Goal: Task Accomplishment & Management: Use online tool/utility

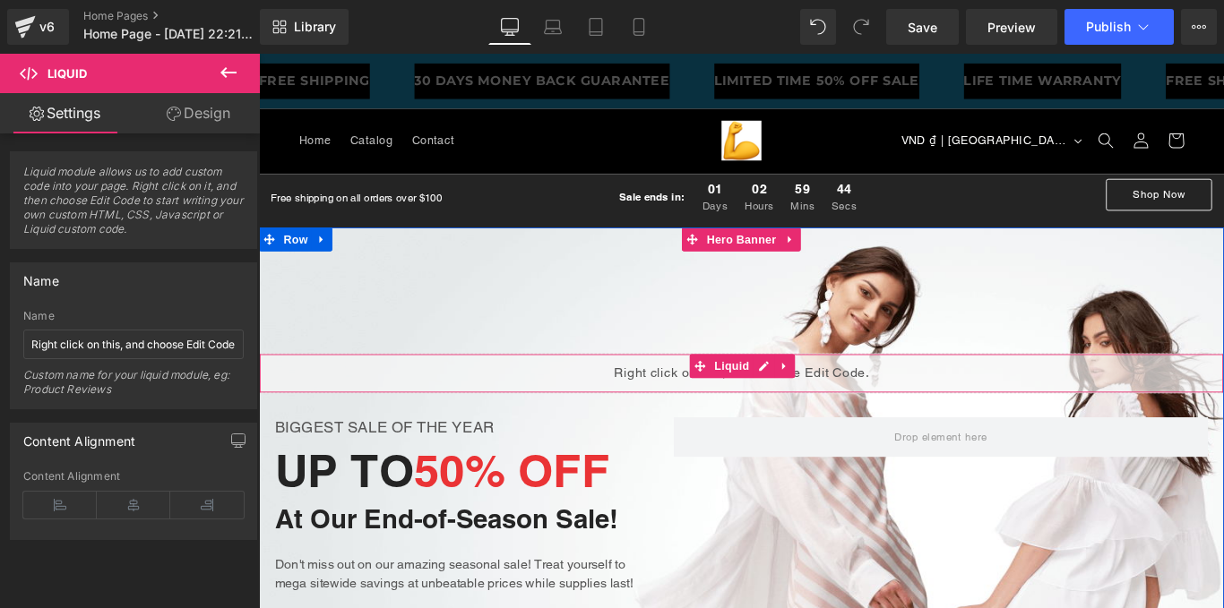
click at [638, 422] on div "Liquid" at bounding box center [801, 413] width 1084 height 45
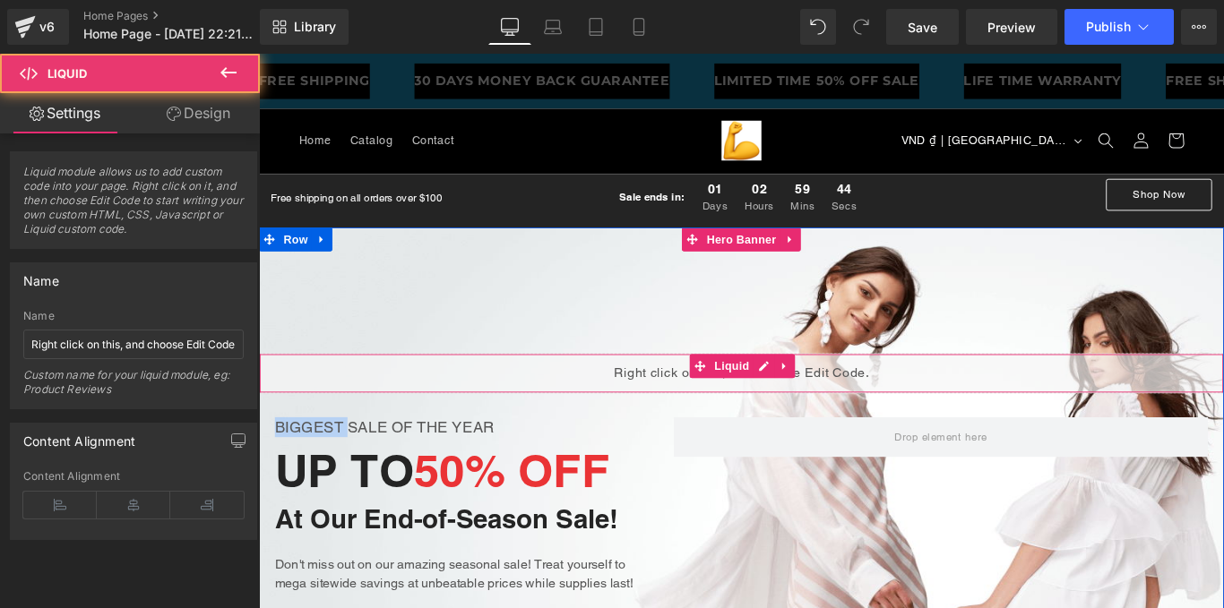
click at [638, 422] on div "Liquid" at bounding box center [801, 413] width 1084 height 45
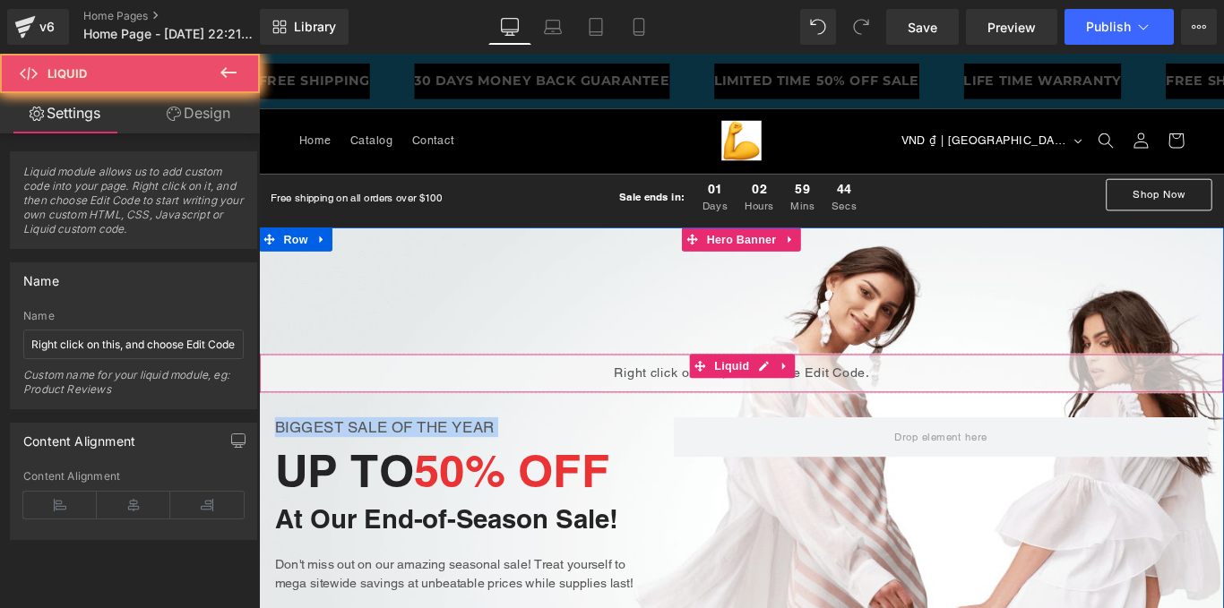
click at [638, 422] on div "Liquid" at bounding box center [801, 413] width 1084 height 45
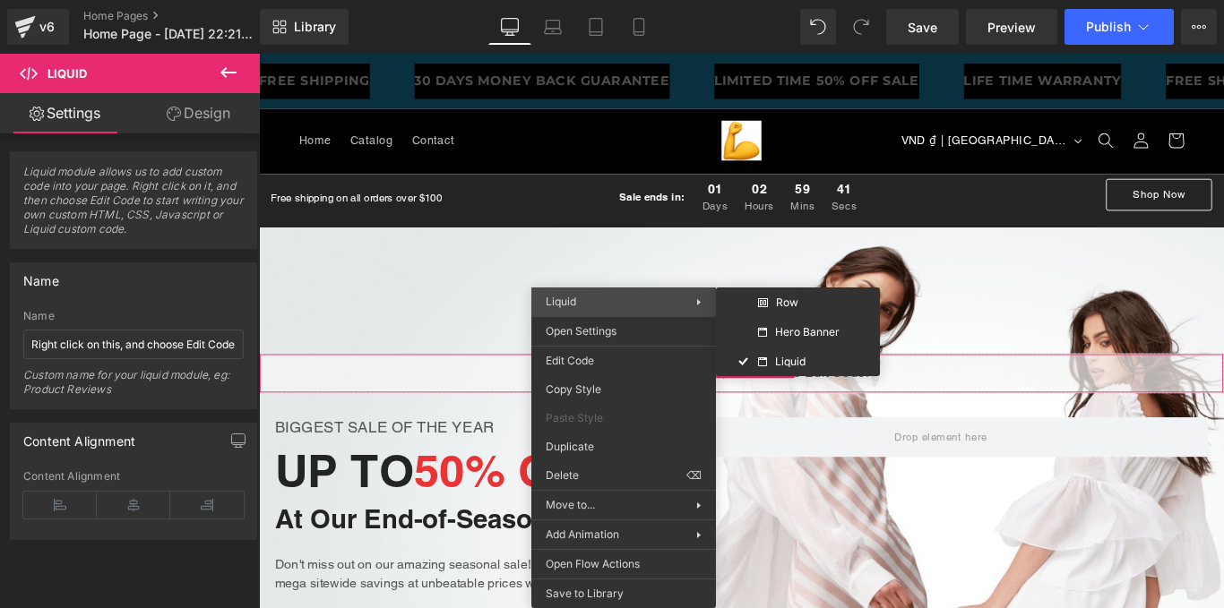
click at [594, 307] on span "Liquid" at bounding box center [620, 302] width 150 height 16
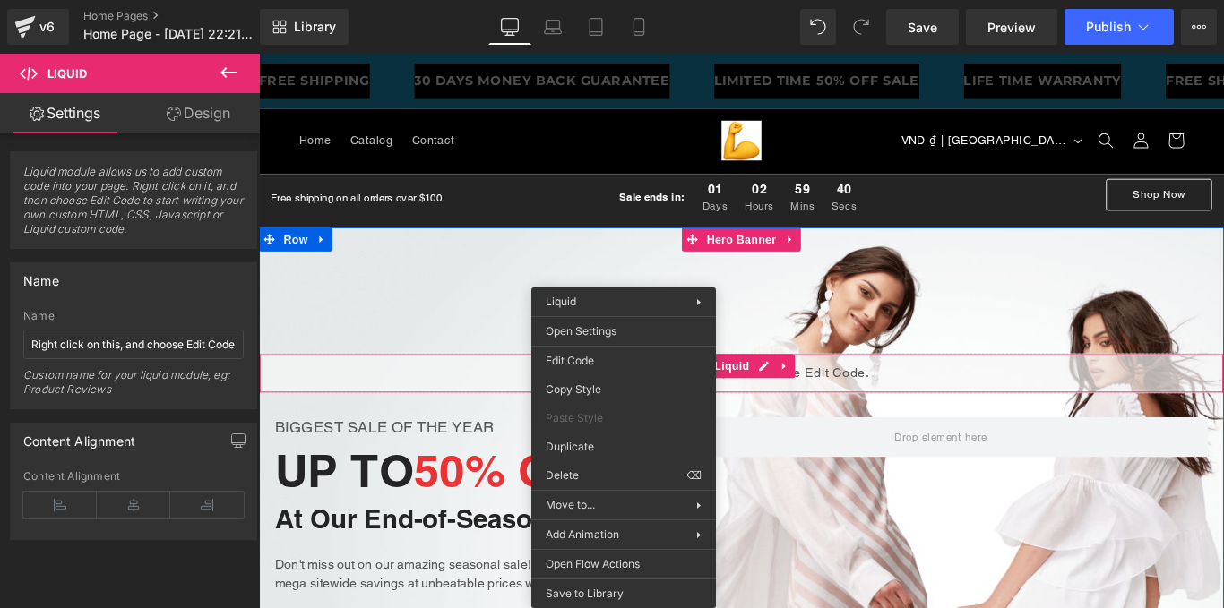
click at [465, 417] on div "Liquid" at bounding box center [801, 413] width 1084 height 45
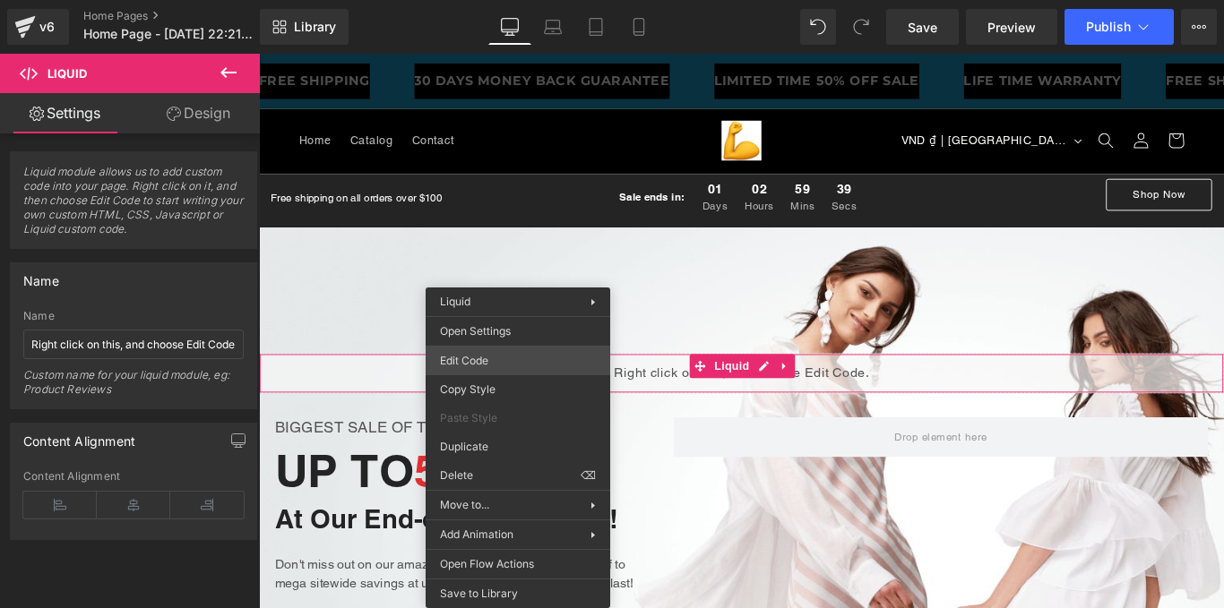
click at [533, 0] on div "Liquid You are previewing how the will restyle your page. You can not edit Elem…" at bounding box center [612, 0] width 1224 height 0
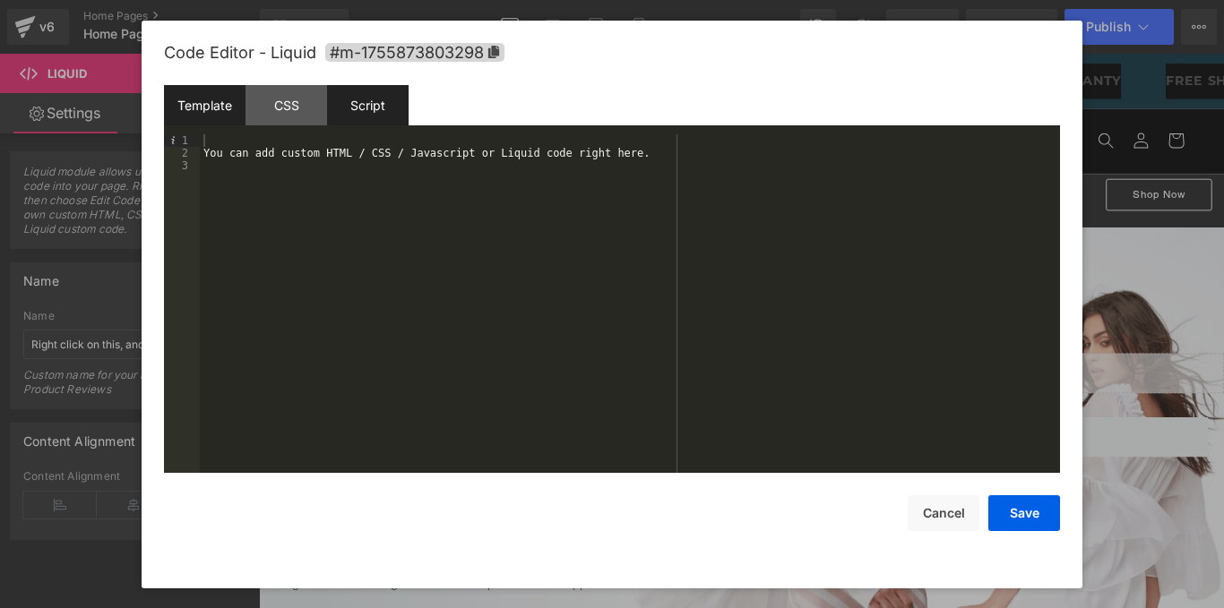
click at [365, 109] on div "Script" at bounding box center [368, 105] width 82 height 40
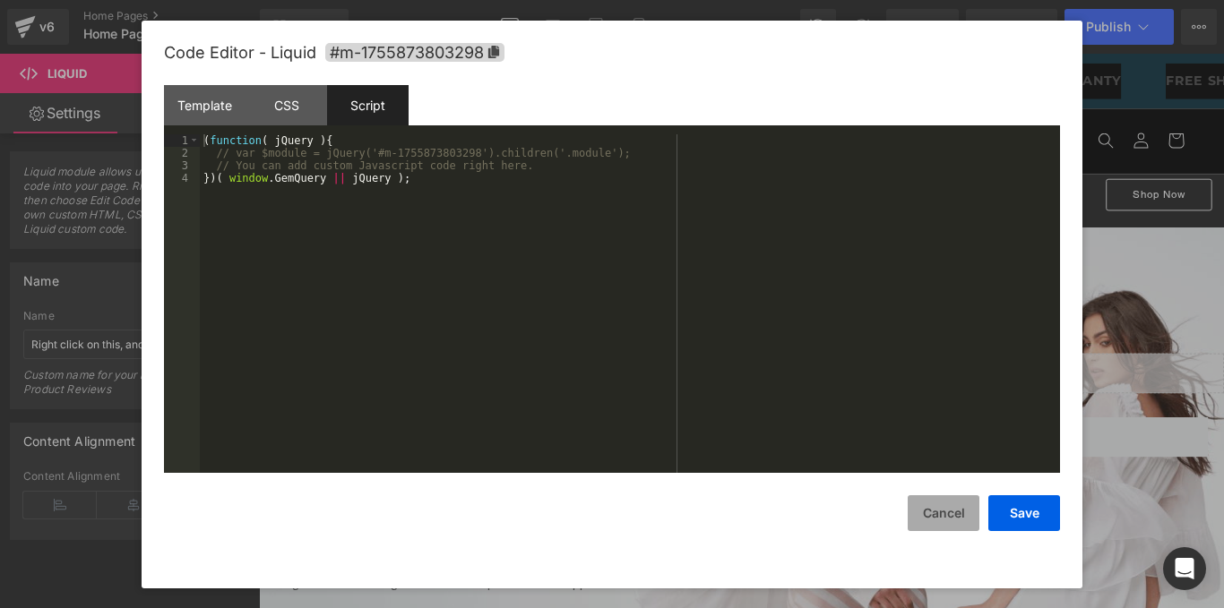
click at [949, 510] on button "Cancel" at bounding box center [943, 513] width 72 height 36
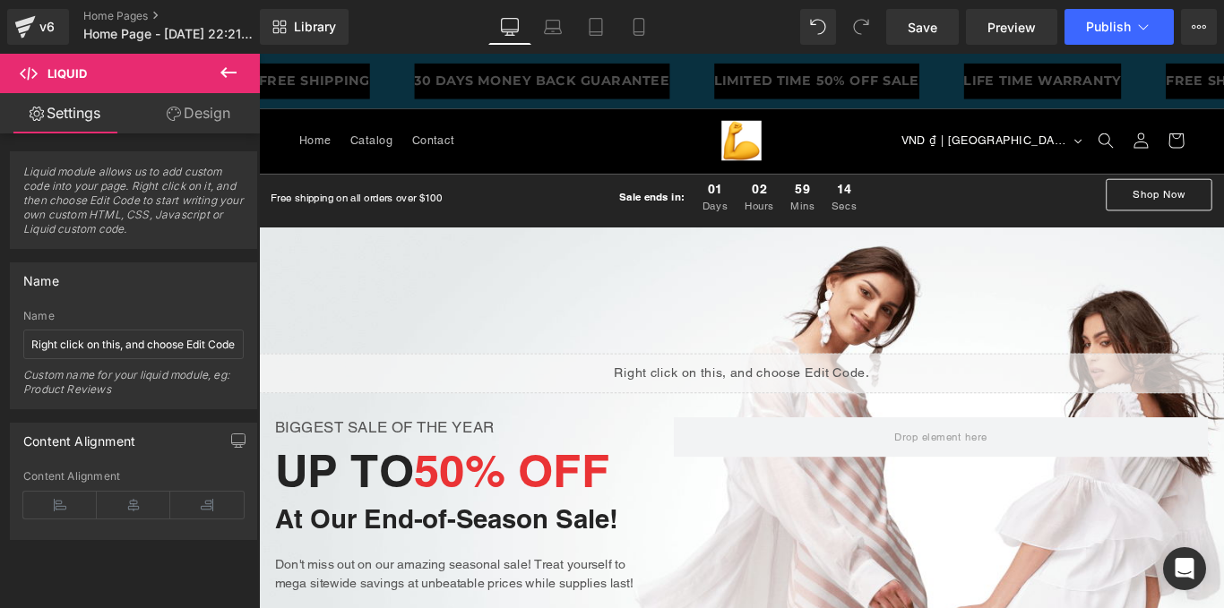
click at [220, 69] on icon at bounding box center [228, 72] width 21 height 21
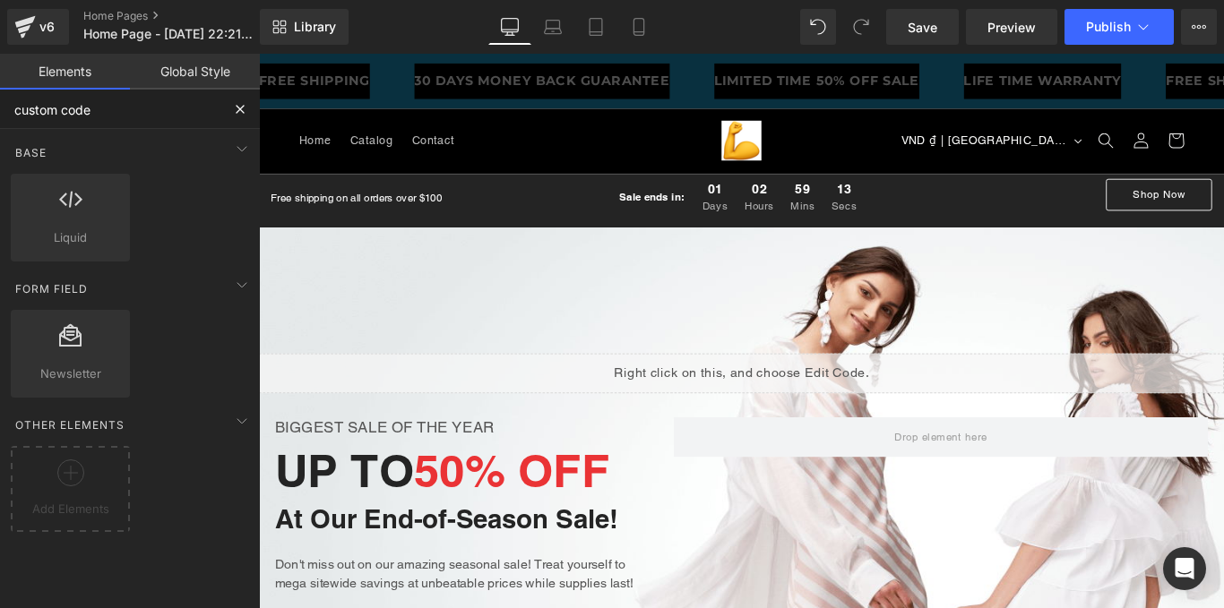
click at [133, 104] on input "custom code" at bounding box center [110, 109] width 220 height 39
type input "c"
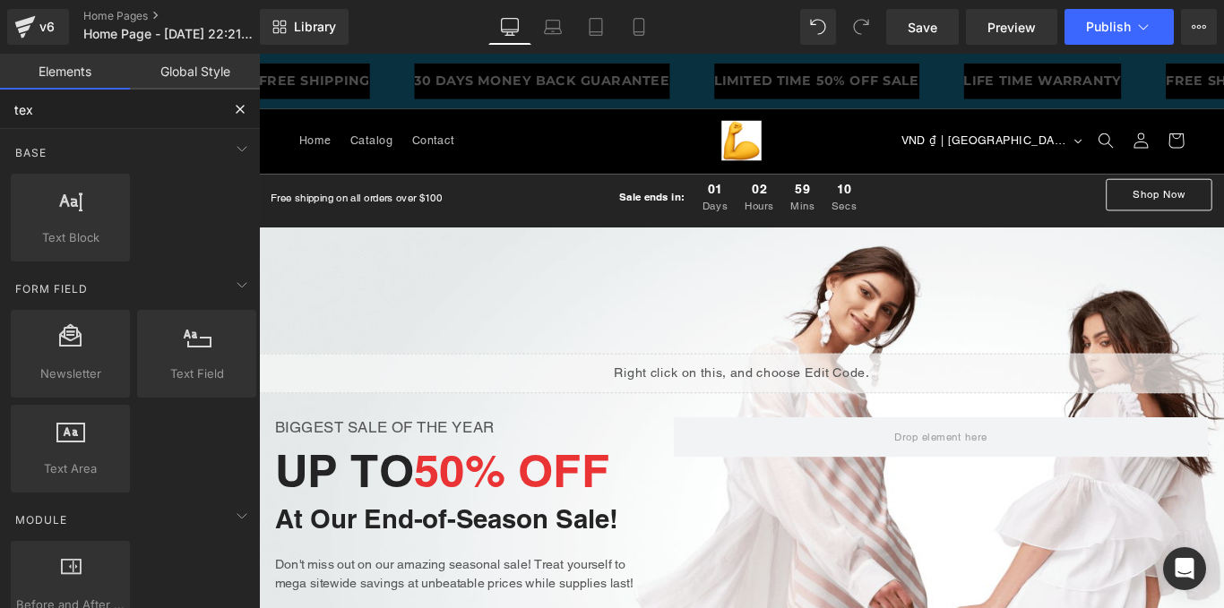
type input "text"
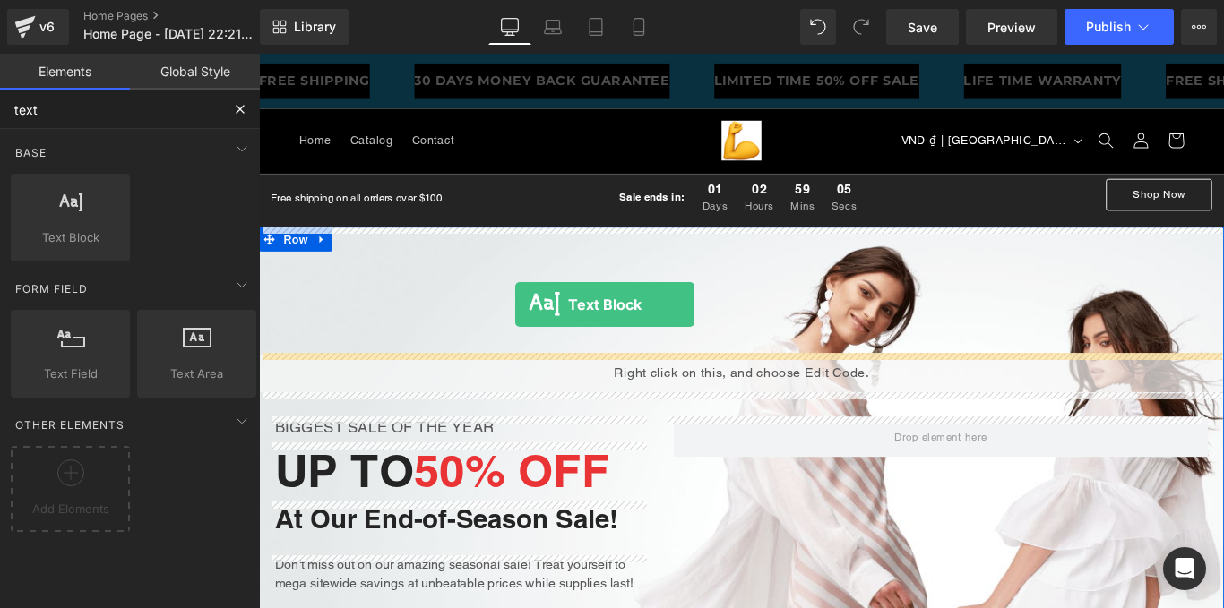
drag, startPoint x: 307, startPoint y: 271, endPoint x: 550, endPoint y: 339, distance: 252.1
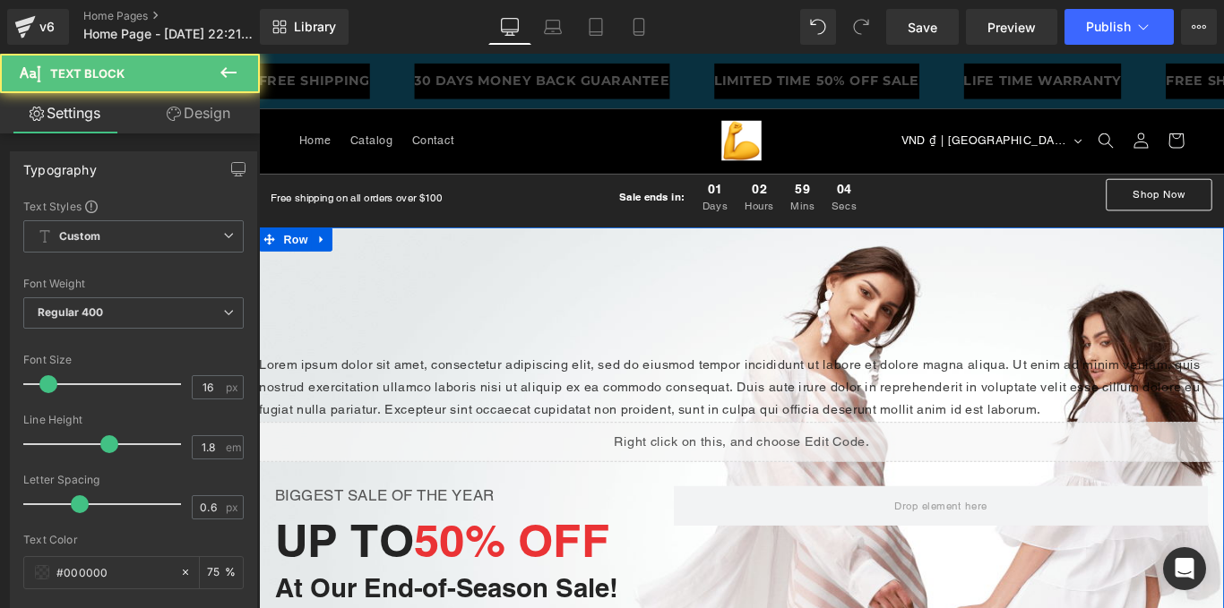
click at [508, 427] on p "Lorem ipsum dolor sit amet, consectetur adipiscing elit, sed do eiusmod tempor …" at bounding box center [801, 429] width 1084 height 77
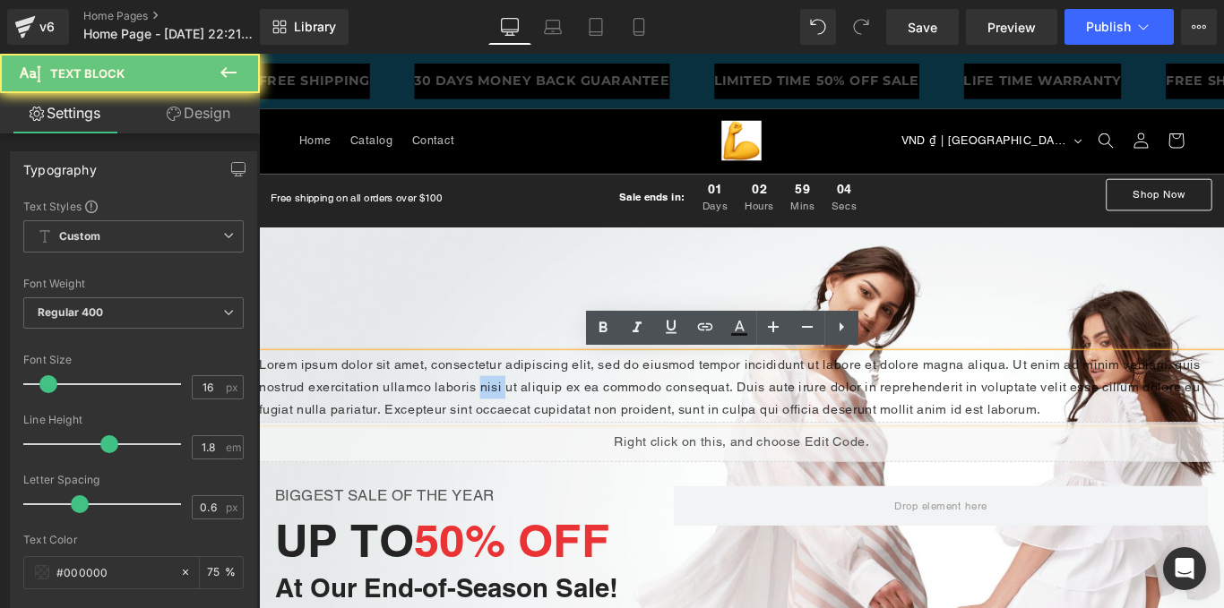
click at [508, 427] on p "Lorem ipsum dolor sit amet, consectetur adipiscing elit, sed do eiusmod tempor …" at bounding box center [801, 429] width 1084 height 77
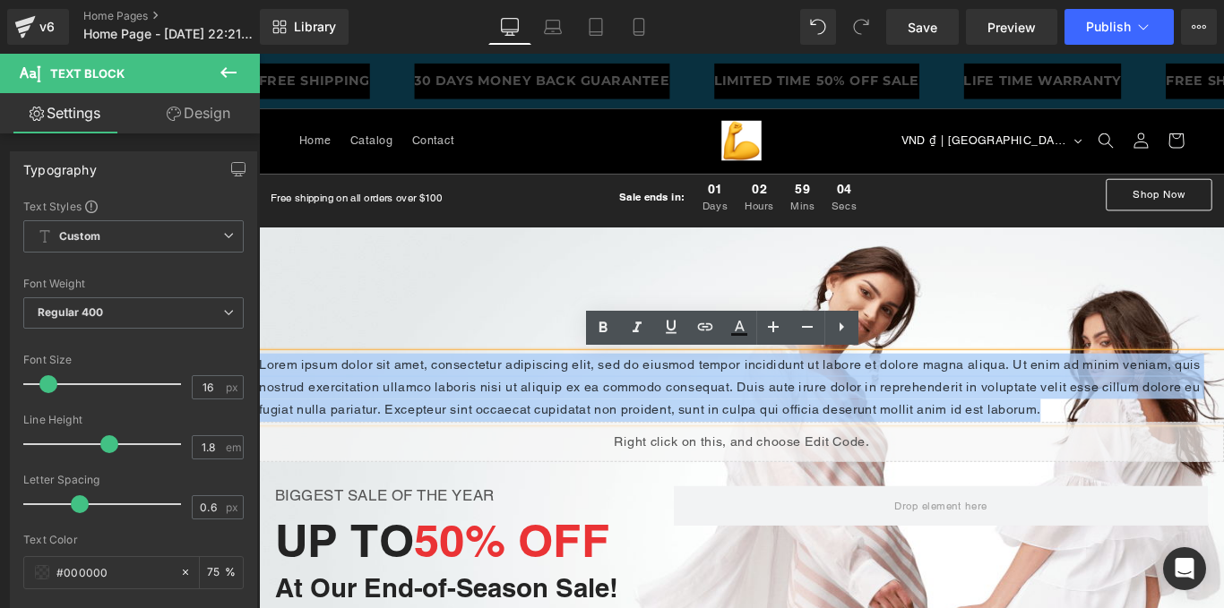
click at [508, 427] on p "Lorem ipsum dolor sit amet, consectetur adipiscing elit, sed do eiusmod tempor …" at bounding box center [801, 429] width 1084 height 77
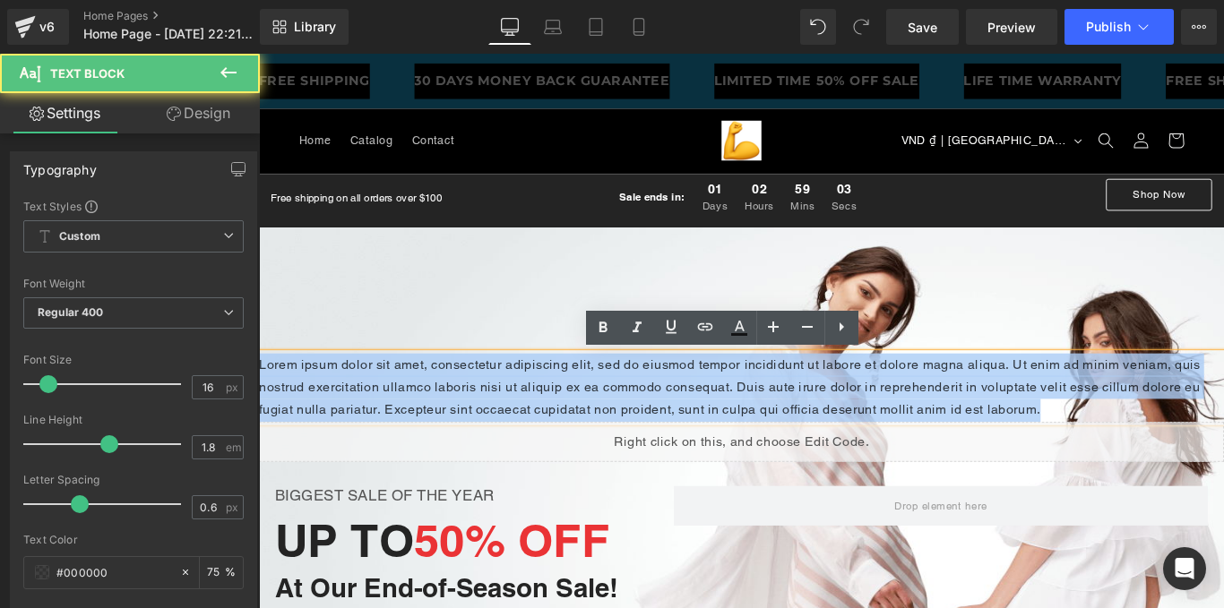
click at [508, 427] on p "Lorem ipsum dolor sit amet, consectetur adipiscing elit, sed do eiusmod tempor …" at bounding box center [801, 429] width 1084 height 77
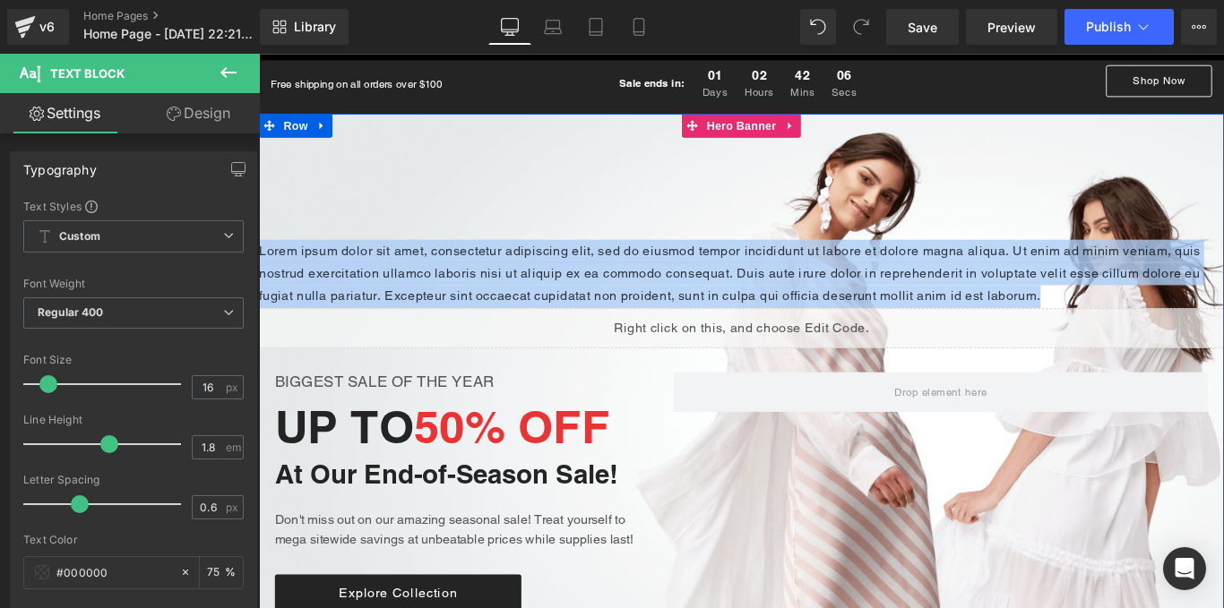
scroll to position [149, 0]
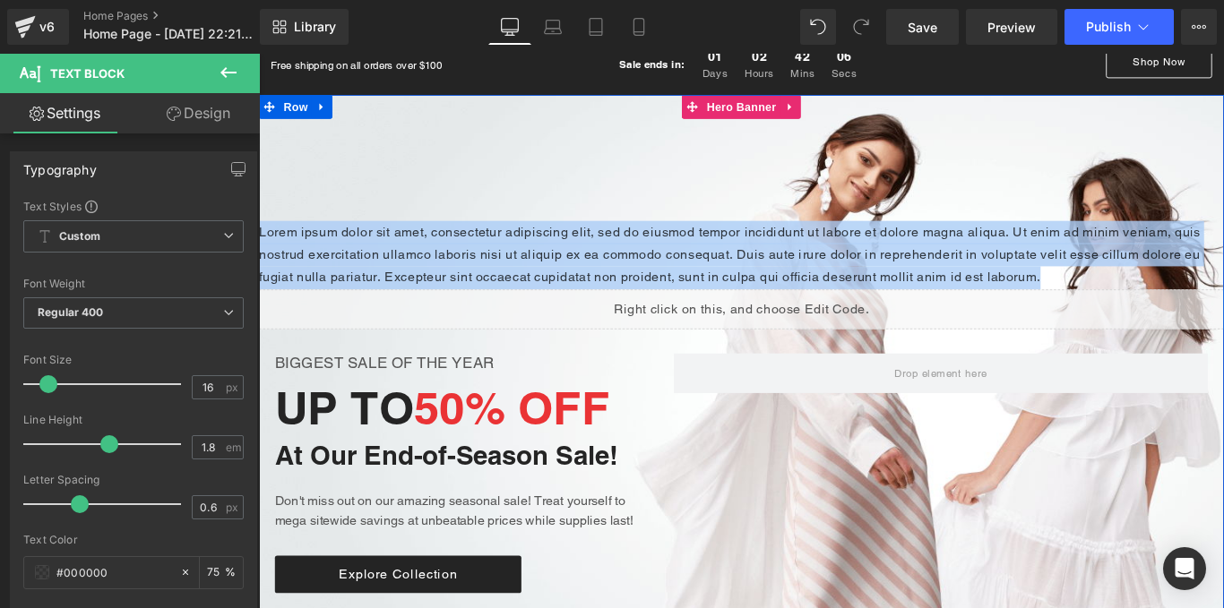
click at [554, 353] on div "Liquid" at bounding box center [801, 341] width 1084 height 45
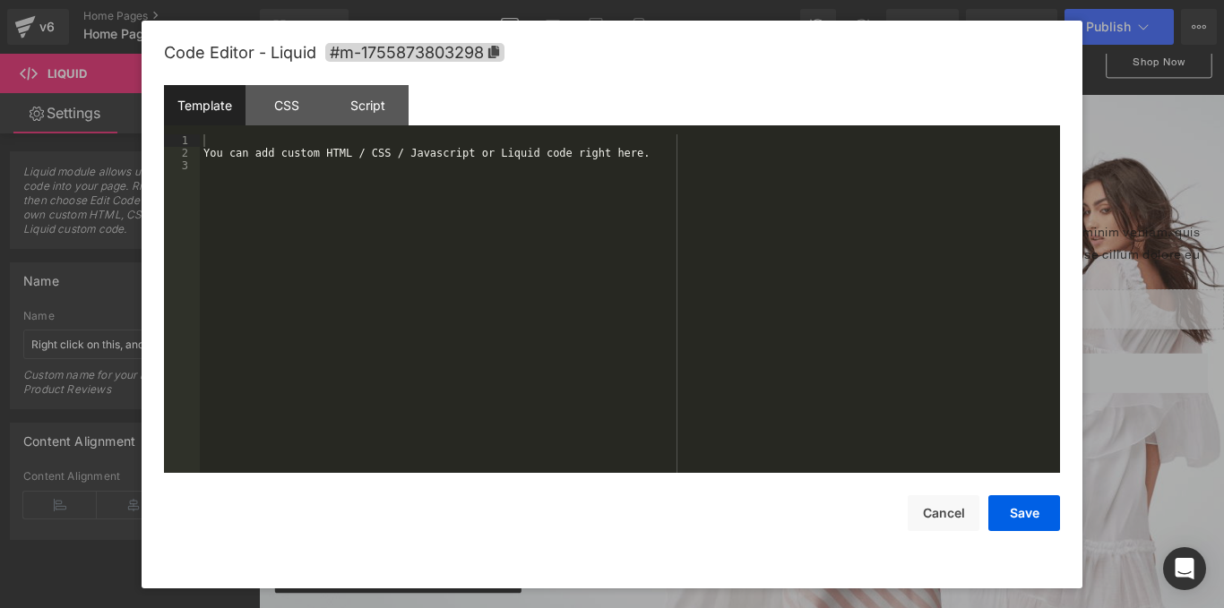
click at [496, 0] on div "Text Block You are previewing how the will restyle your page. You can not edit …" at bounding box center [612, 0] width 1224 height 0
click at [374, 120] on div "Script" at bounding box center [368, 105] width 82 height 40
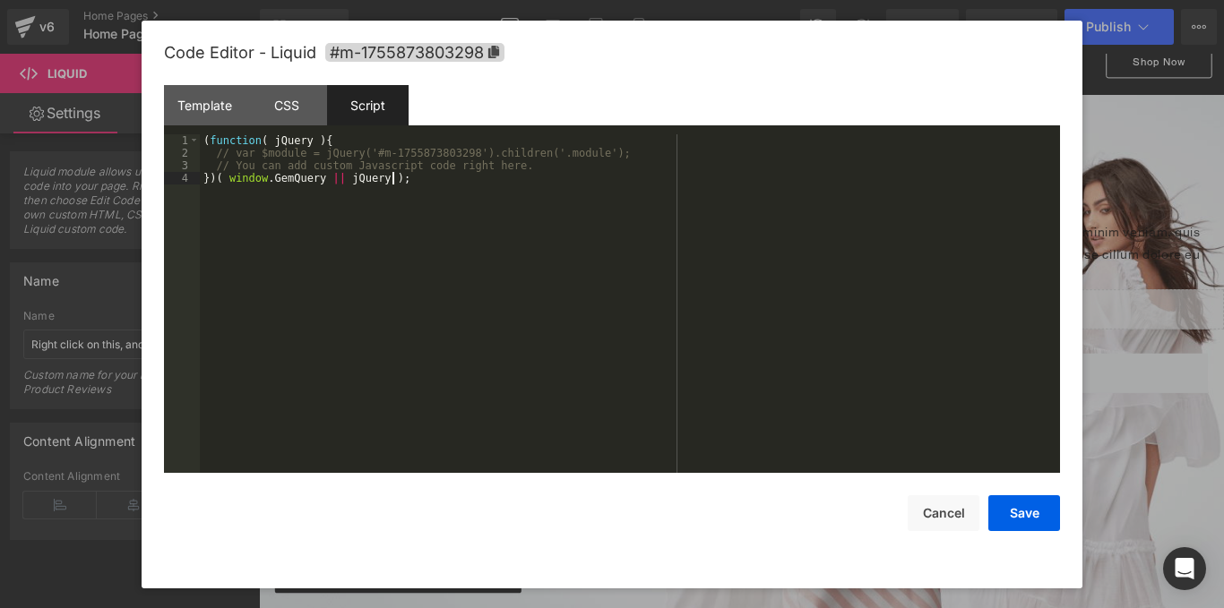
click at [402, 178] on div "( function ( jQuery ) { // var $module = jQuery('#m-1755873803298').children('.…" at bounding box center [630, 316] width 860 height 364
click at [206, 106] on div "Template" at bounding box center [205, 105] width 82 height 40
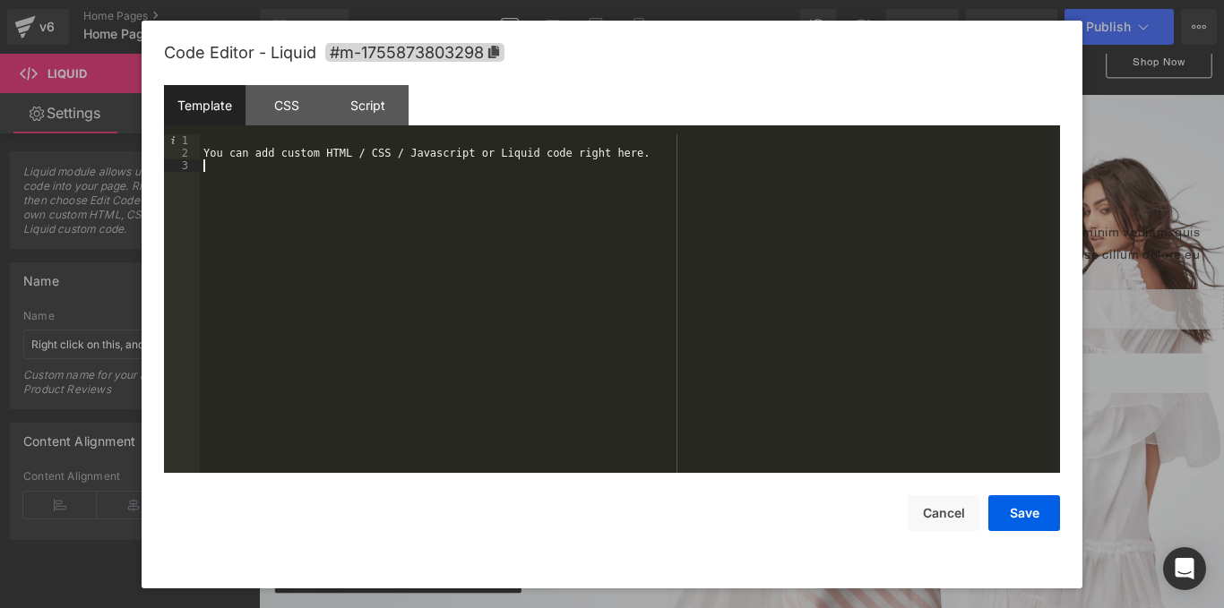
click at [408, 269] on div "You can add custom HTML / CSS / Javascript or Liquid code right here." at bounding box center [630, 316] width 860 height 364
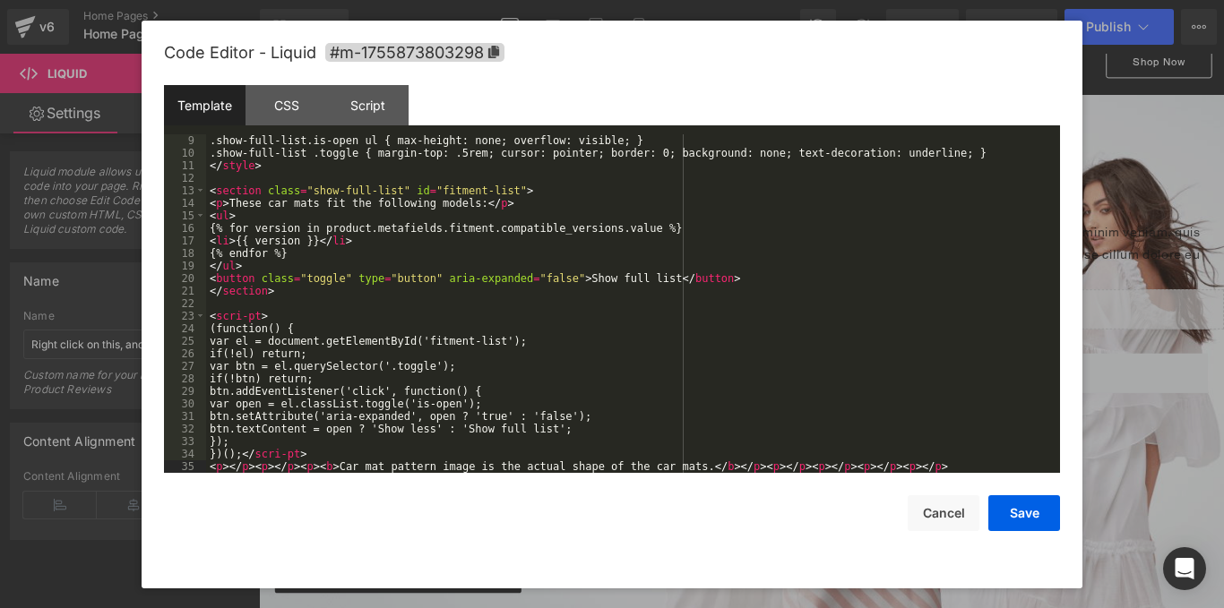
scroll to position [0, 0]
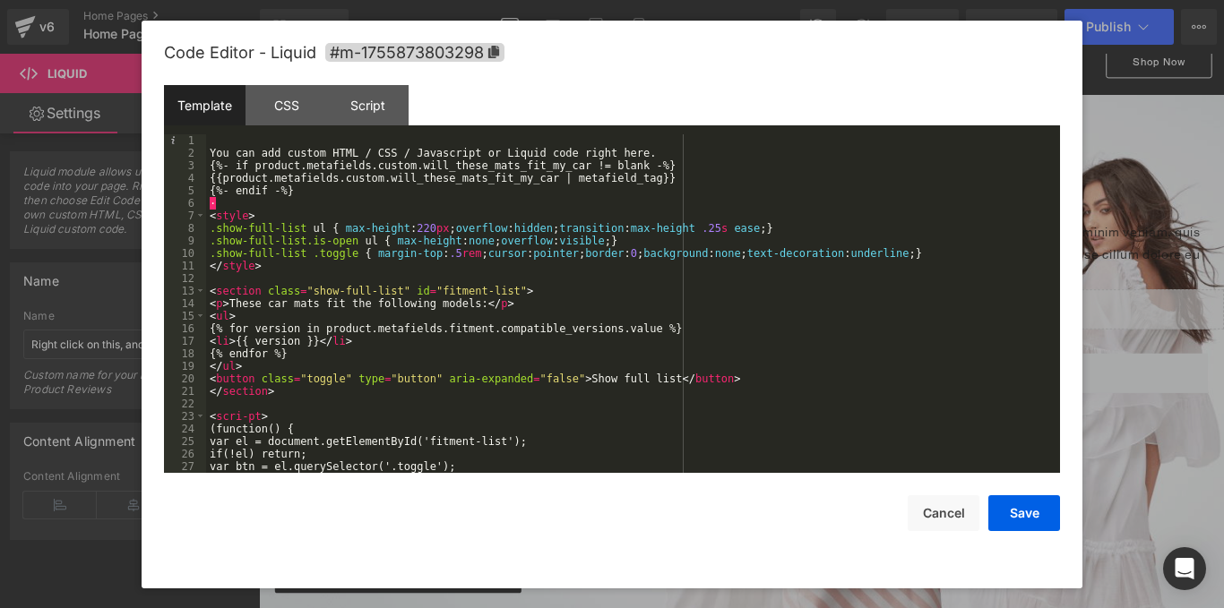
click at [656, 150] on div "You can add custom HTML / CSS / Javascript or Liquid code right here. {%- if pr…" at bounding box center [629, 316] width 846 height 364
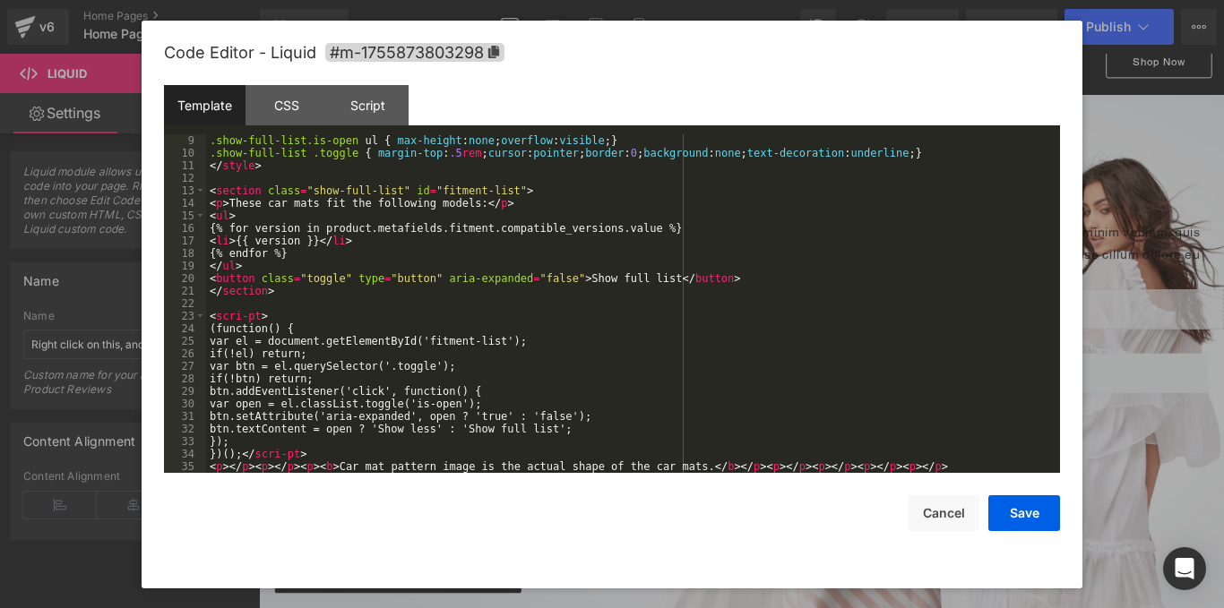
click at [240, 312] on div ".show-full-list.is-open ul { max-height : none ; overflow : visible ; } .show-f…" at bounding box center [629, 316] width 846 height 364
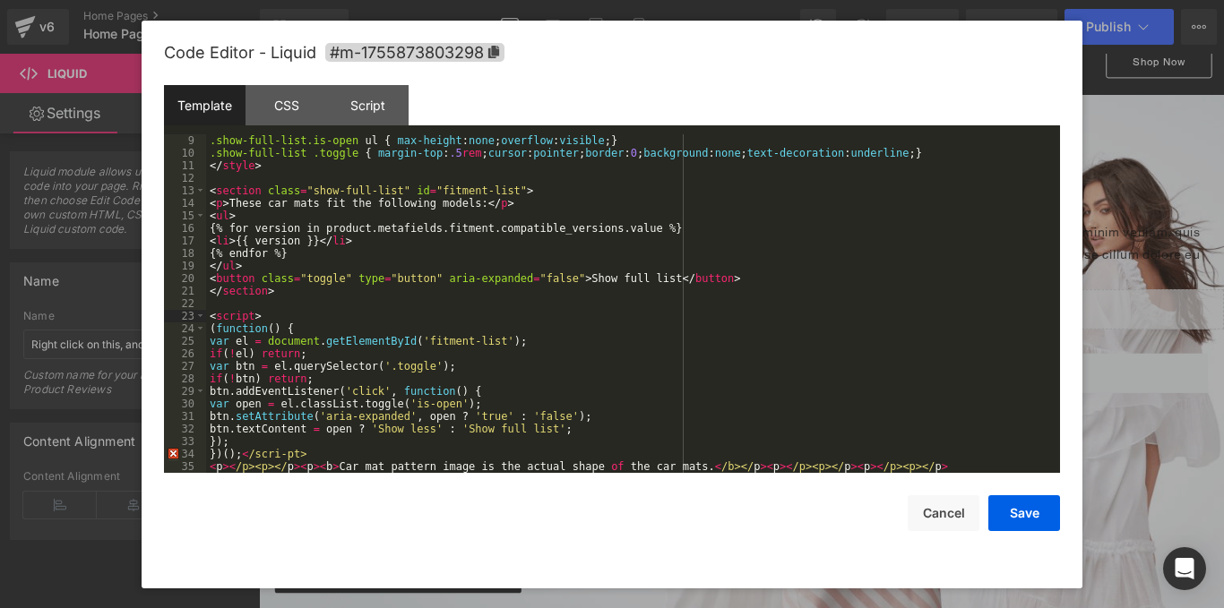
click at [277, 446] on div ".show-full-list.is-open ul { max-height : none ; overflow : visible ; } .show-f…" at bounding box center [629, 316] width 846 height 364
click at [280, 451] on div ".show-full-list.is-open ul { max-height : none ; overflow : visible ; } .show-f…" at bounding box center [629, 316] width 846 height 364
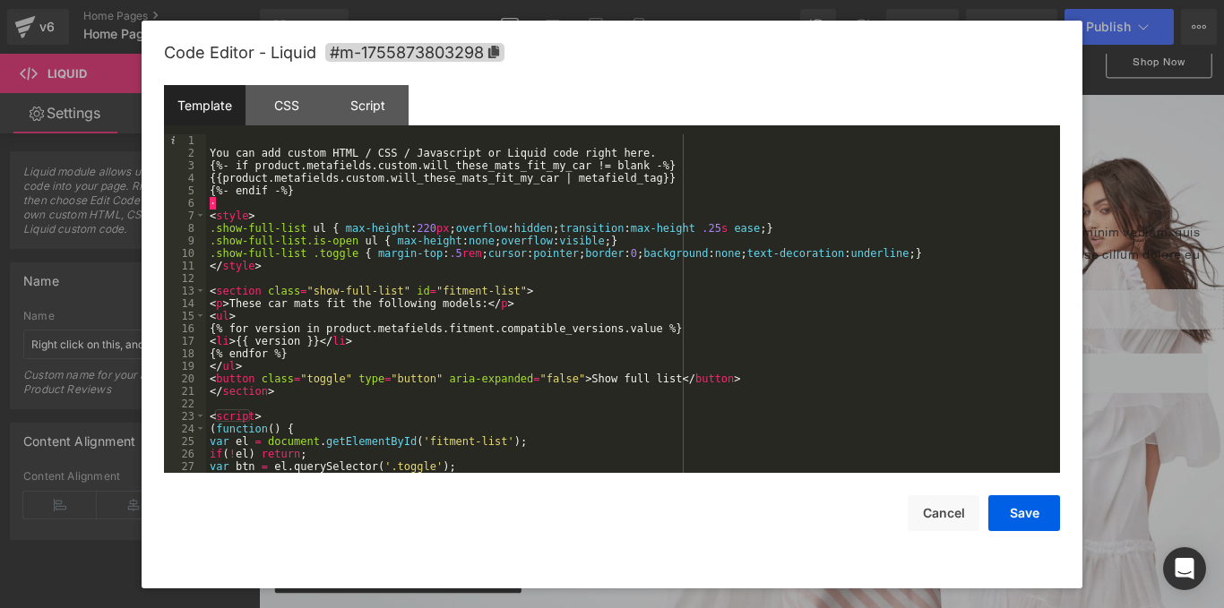
scroll to position [0, 0]
click at [1026, 502] on button "Save" at bounding box center [1024, 513] width 72 height 36
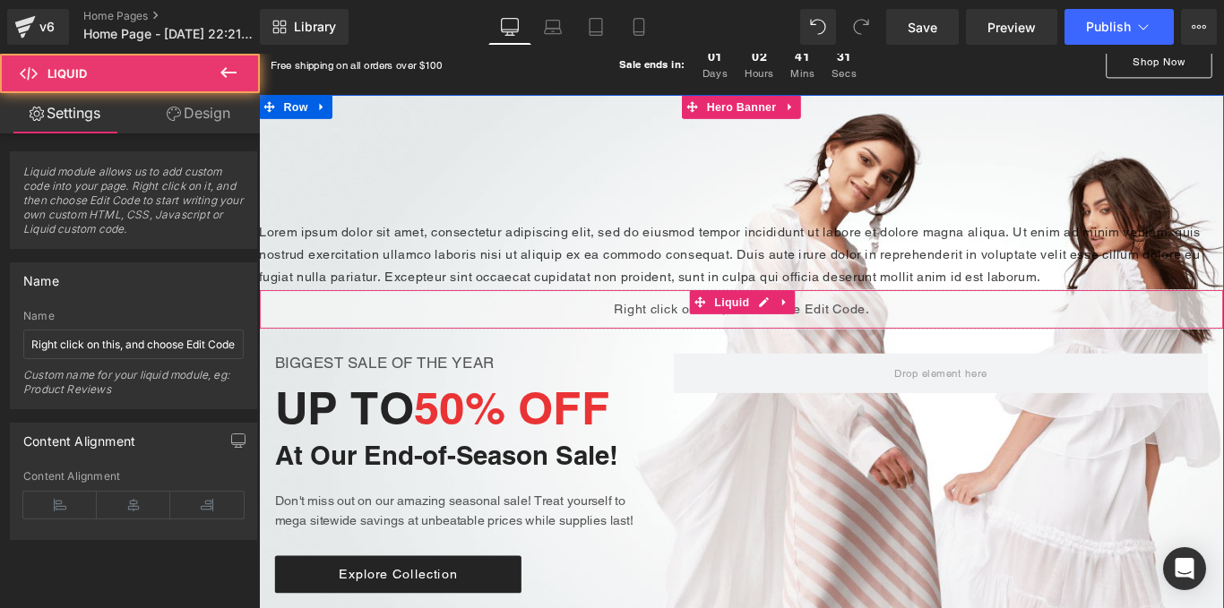
click at [563, 336] on div "Liquid" at bounding box center [801, 341] width 1084 height 45
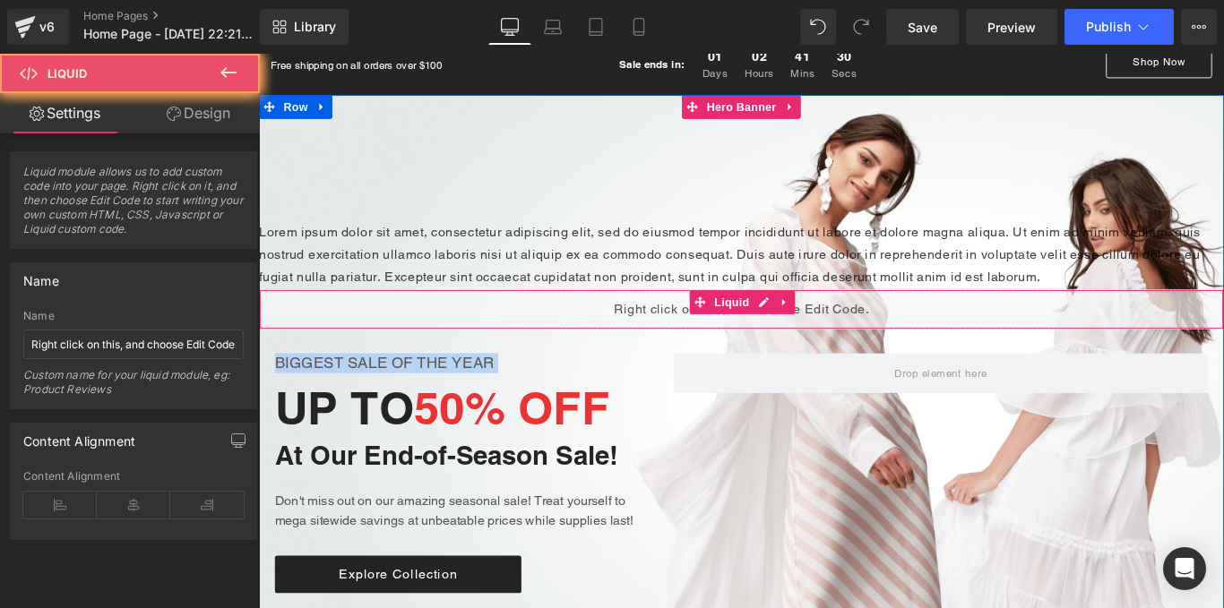
click at [563, 336] on div "Liquid" at bounding box center [801, 341] width 1084 height 45
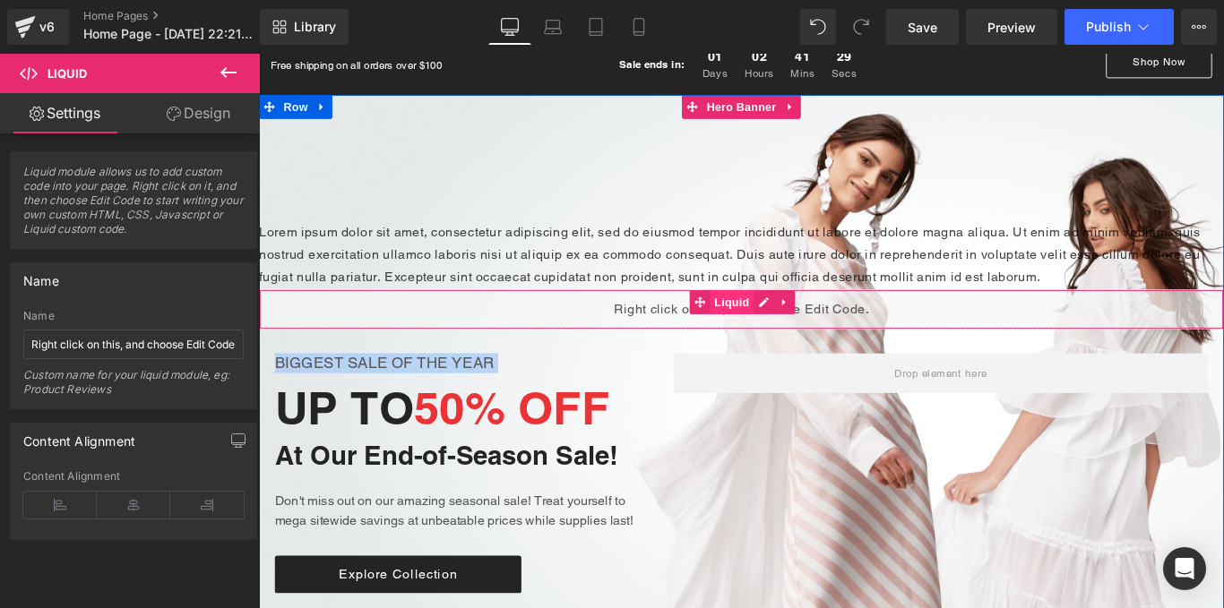
click at [766, 326] on span "Liquid" at bounding box center [790, 333] width 48 height 27
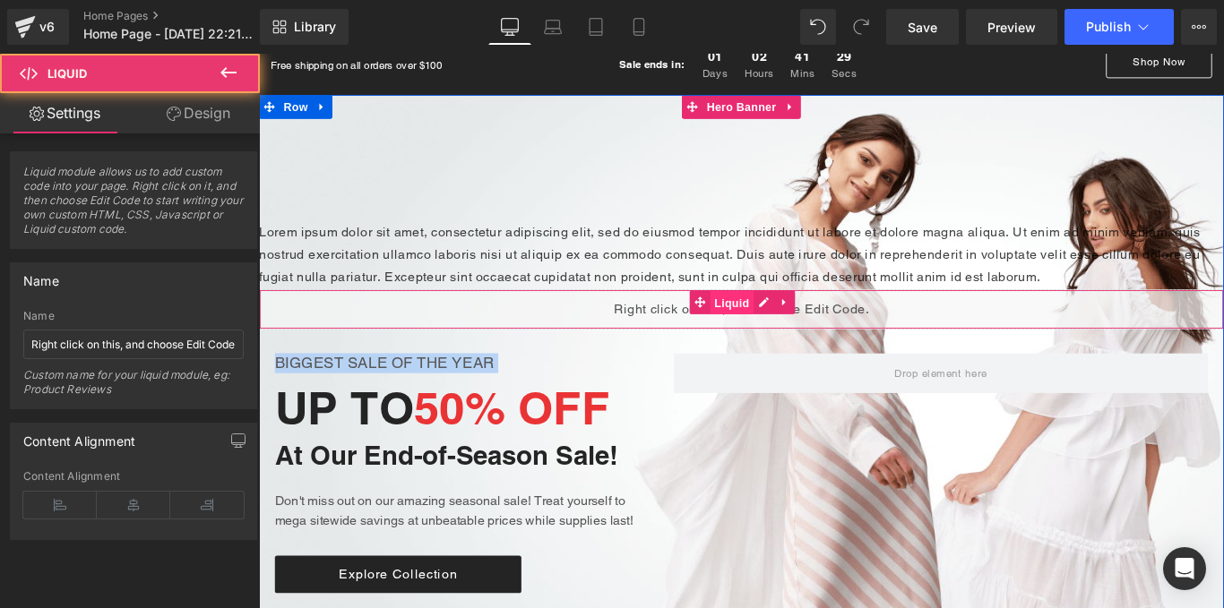
click at [766, 326] on span "Liquid" at bounding box center [790, 334] width 48 height 27
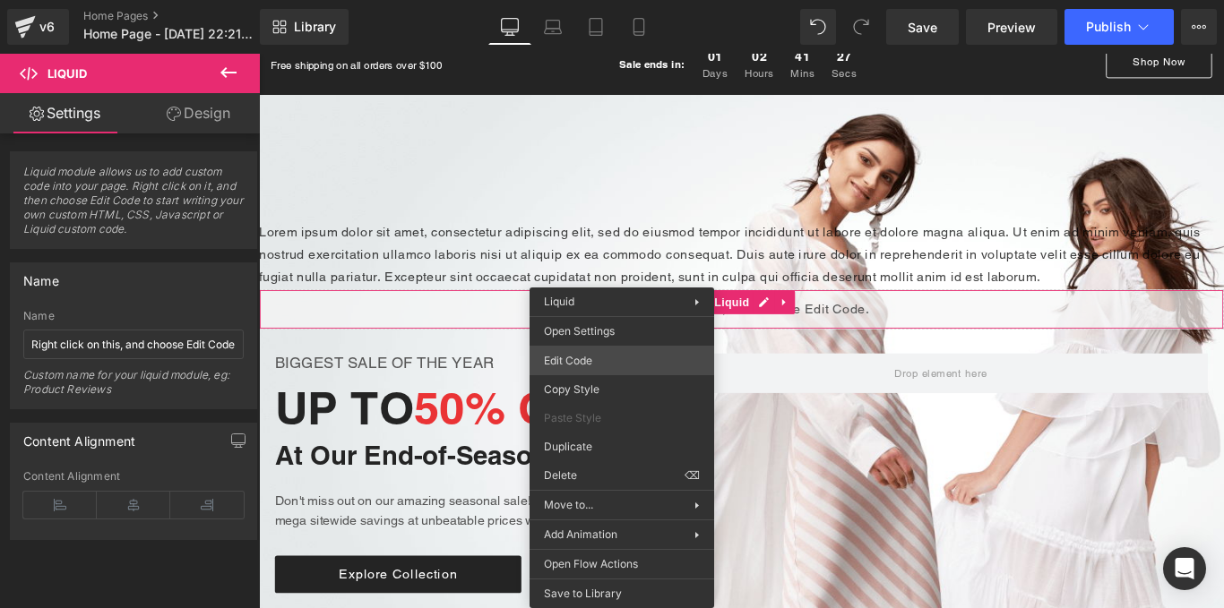
click at [597, 0] on div "Liquid You are previewing how the will restyle your page. You can not edit Elem…" at bounding box center [612, 0] width 1224 height 0
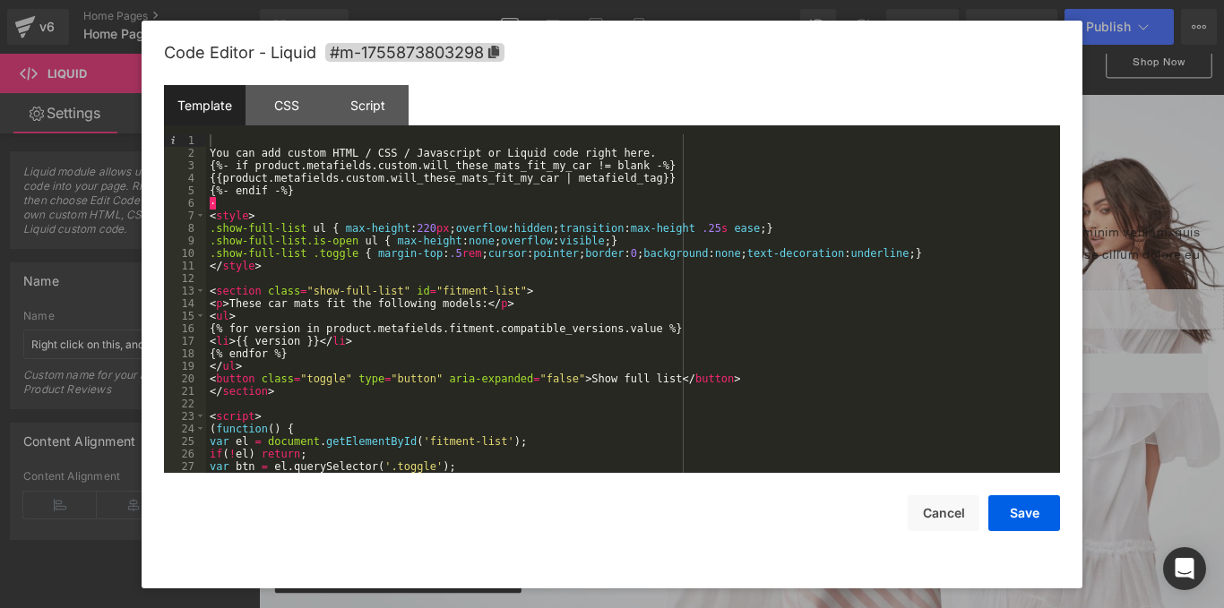
scroll to position [100, 0]
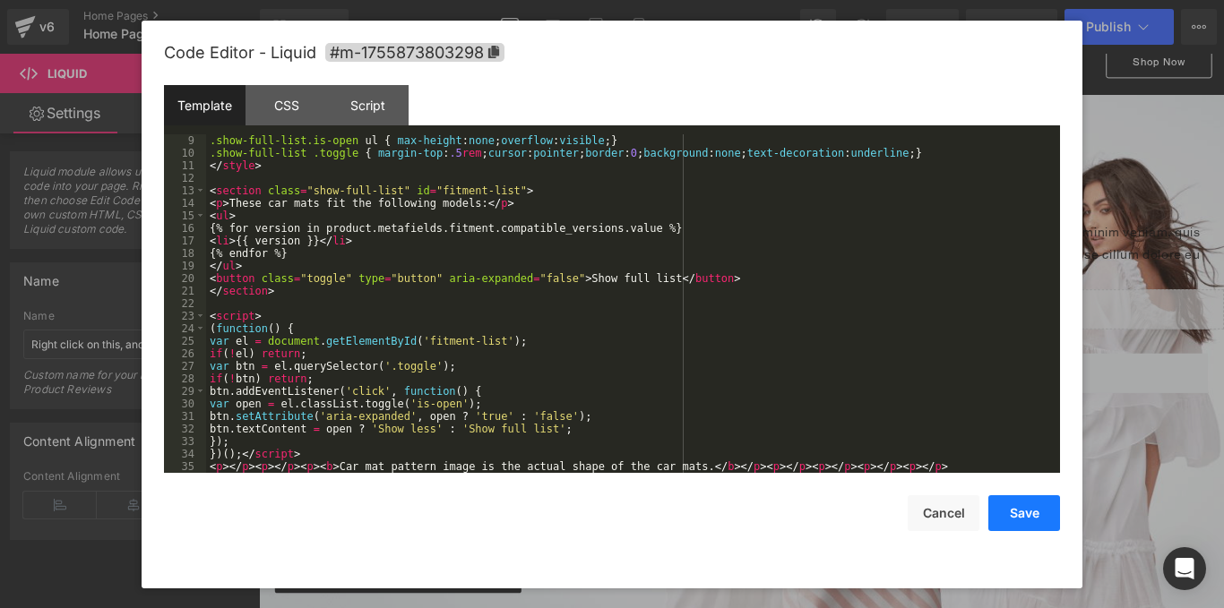
click at [1014, 495] on button "Save" at bounding box center [1024, 513] width 72 height 36
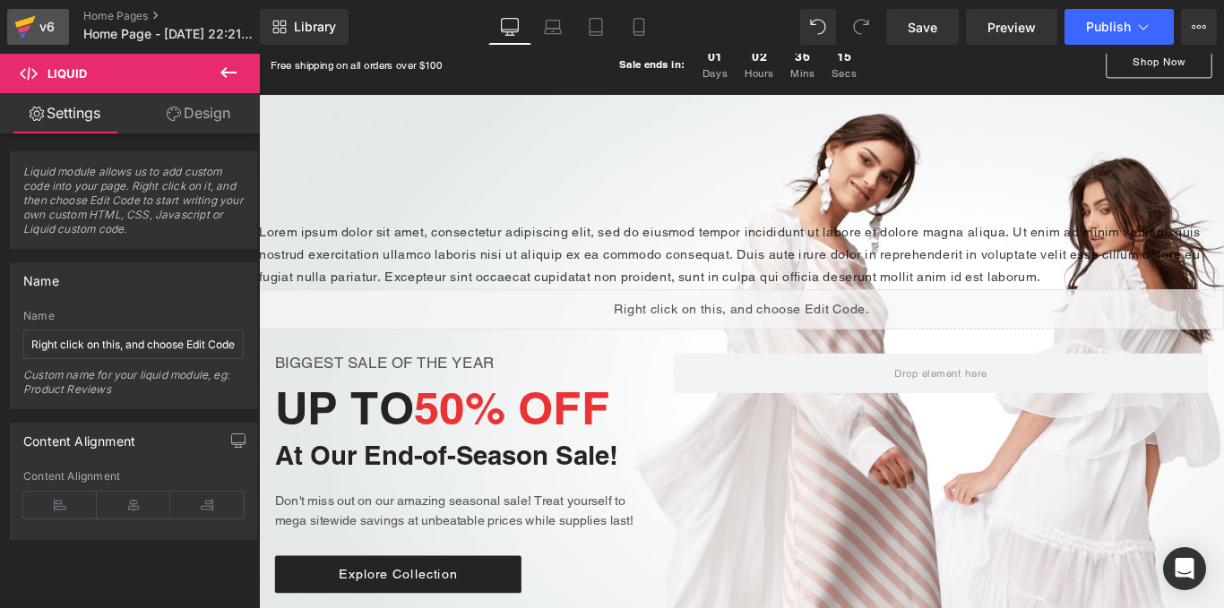
click at [36, 27] on div "v6" at bounding box center [47, 26] width 22 height 23
